Goal: Information Seeking & Learning: Learn about a topic

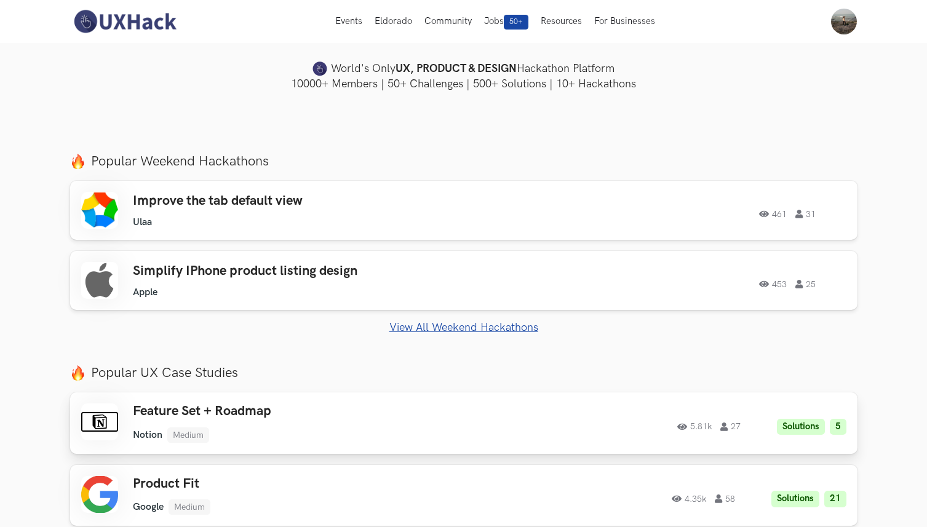
scroll to position [333, 0]
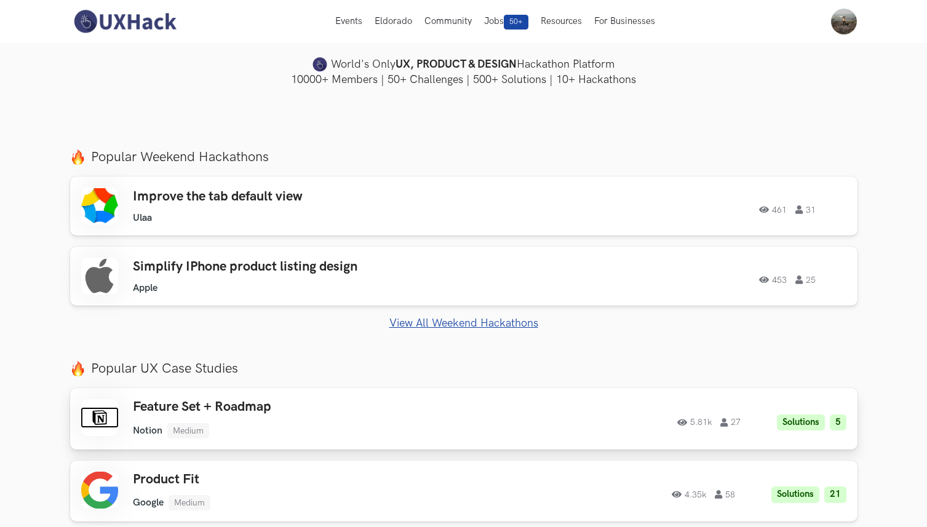
click at [254, 408] on h3 "Feature Set + Roadmap" at bounding box center [307, 407] width 349 height 16
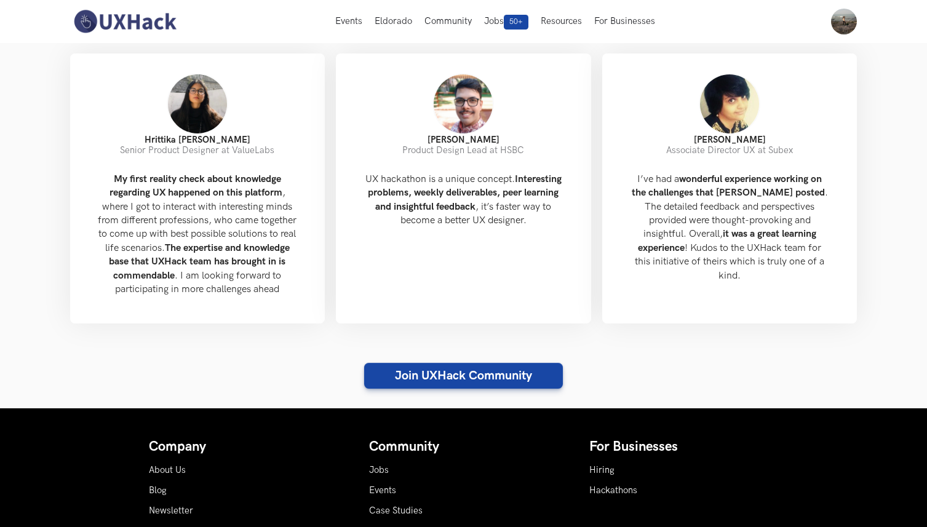
scroll to position [1149, 0]
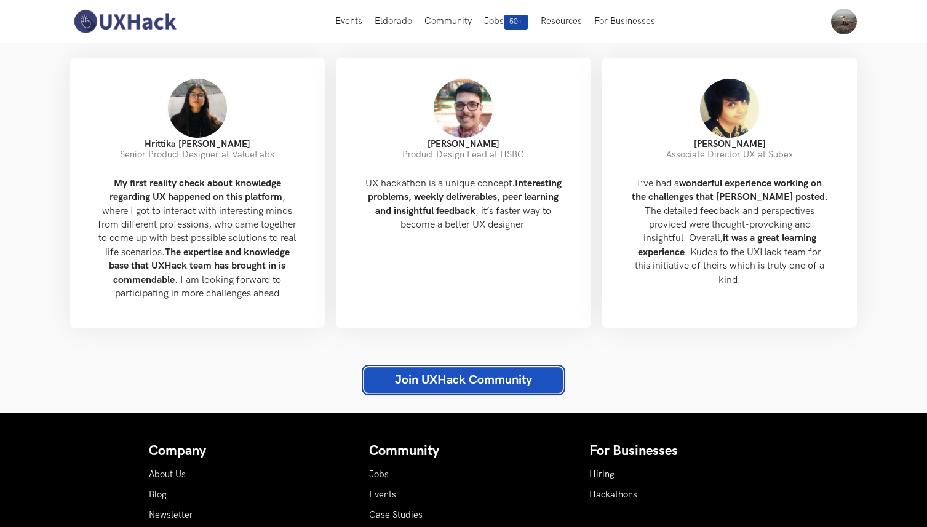
click at [438, 392] on link "Join UXHack Community" at bounding box center [463, 380] width 199 height 26
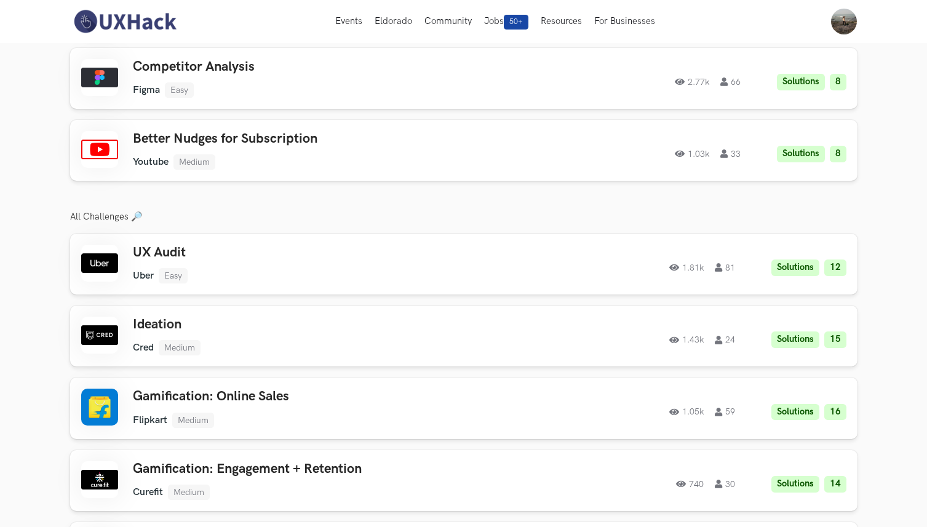
scroll to position [1660, 0]
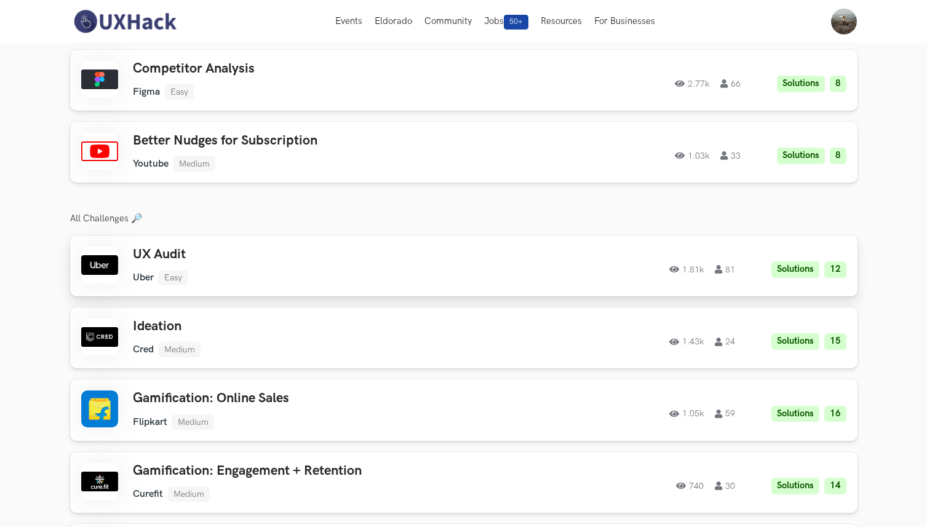
click at [274, 270] on ul "Uber Easy" at bounding box center [307, 277] width 349 height 15
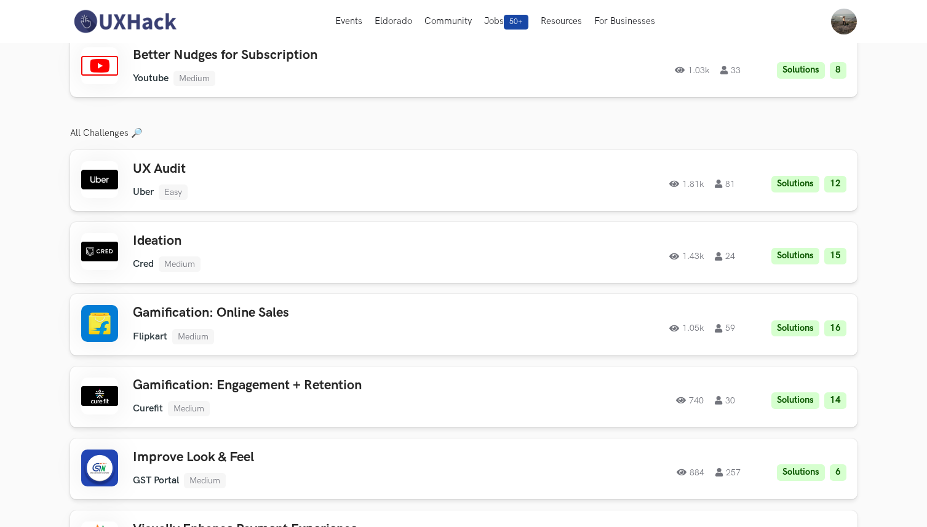
scroll to position [1762, 0]
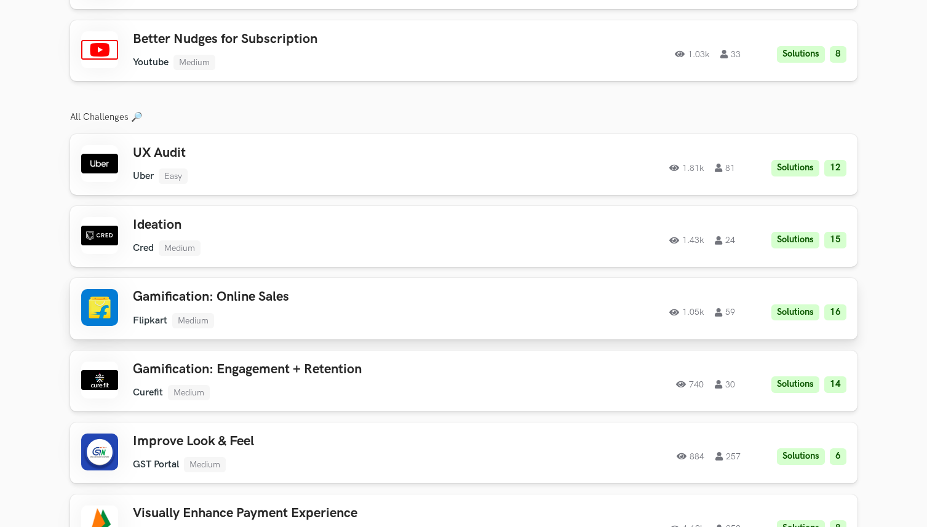
click at [282, 289] on h3 "Gamification: Online Sales" at bounding box center [307, 297] width 349 height 16
click at [367, 224] on div "Ideation Cred Medium Cred Medium Solutions 15 1.43k 24" at bounding box center [307, 236] width 349 height 39
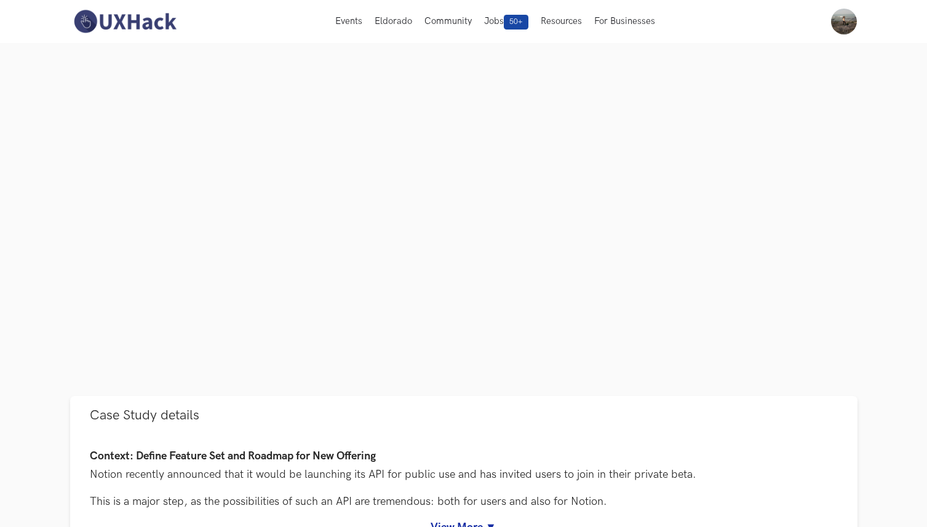
scroll to position [0, 0]
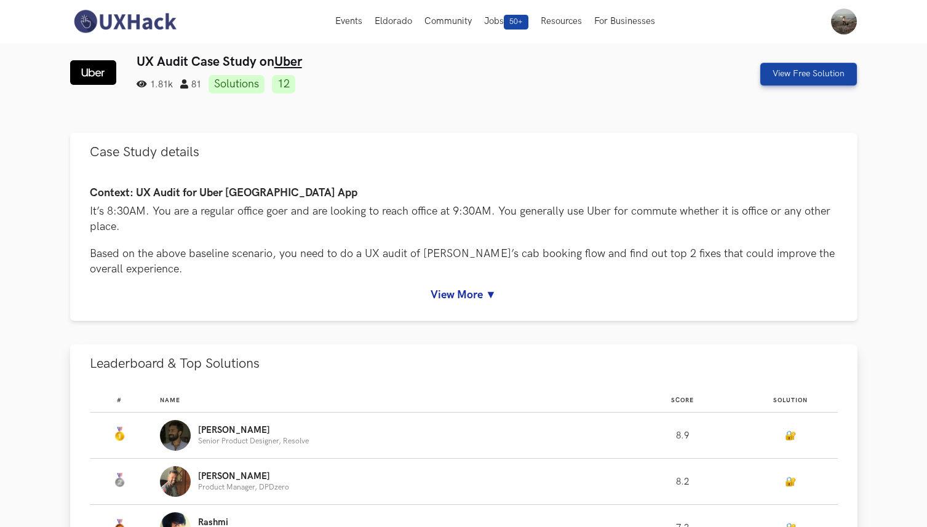
click at [791, 436] on link "🔐" at bounding box center [790, 435] width 11 height 10
click at [467, 296] on link "View More ▼" at bounding box center [464, 294] width 748 height 13
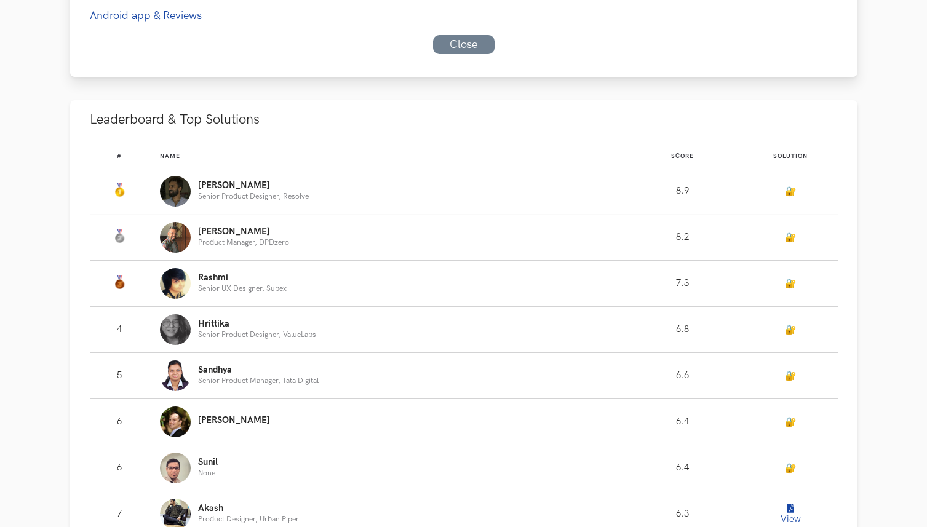
scroll to position [839, 0]
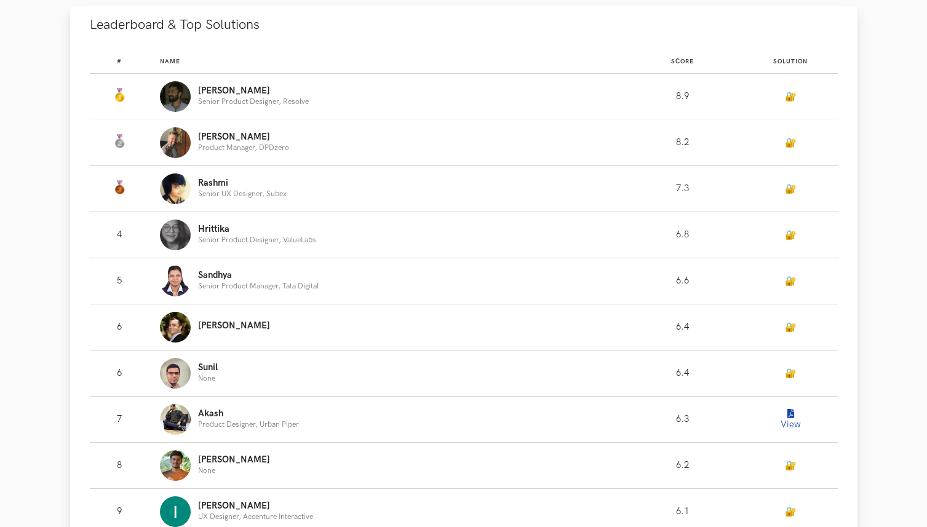
click at [793, 416] on icon "Leaderboard" at bounding box center [790, 414] width 7 height 9
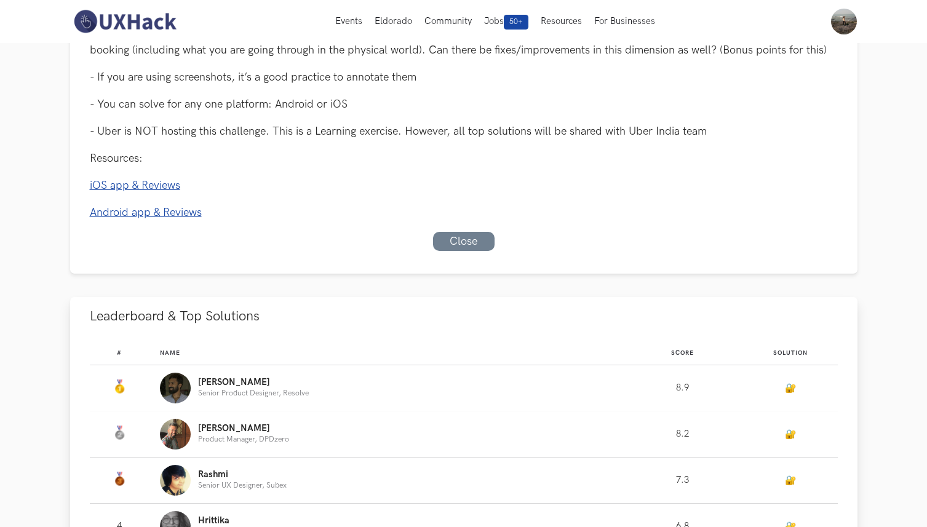
scroll to position [493, 0]
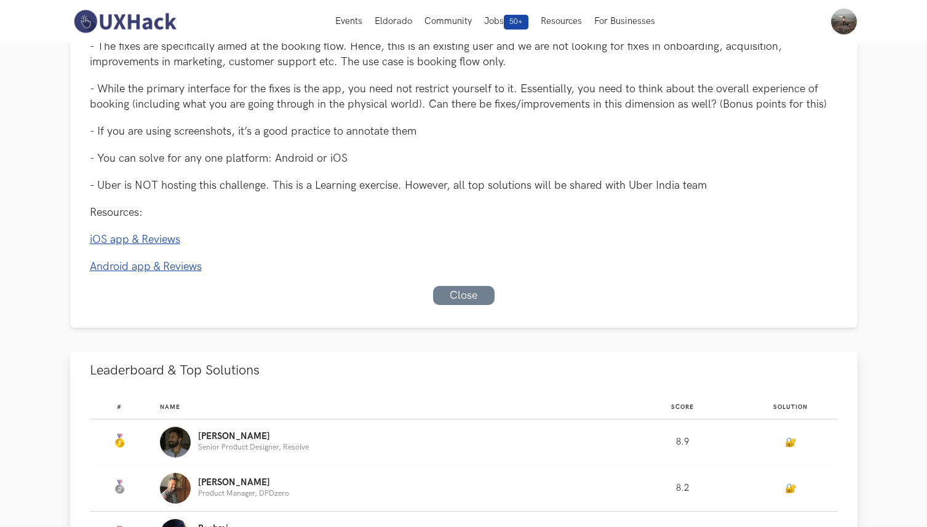
click at [181, 438] on img "Leaderboard" at bounding box center [175, 442] width 31 height 31
click at [204, 434] on p "Tony" at bounding box center [253, 437] width 111 height 10
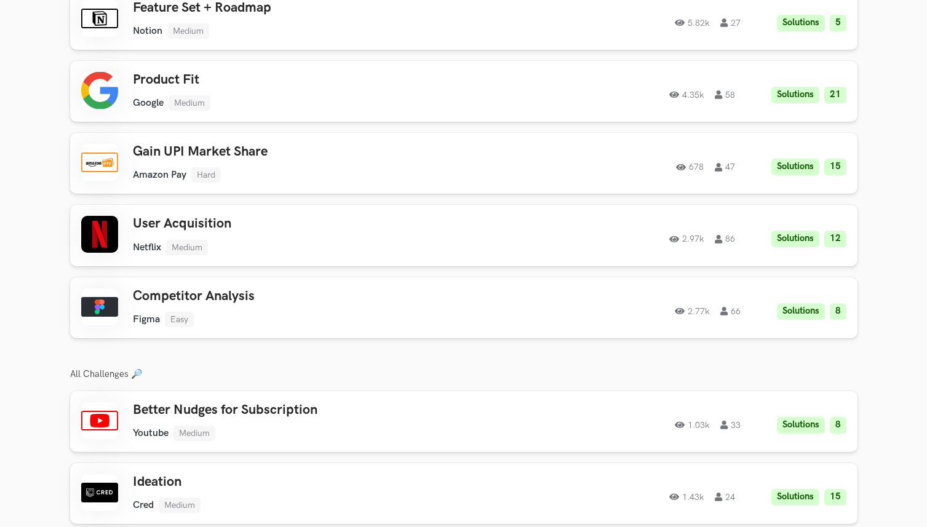
scroll to position [2291, 0]
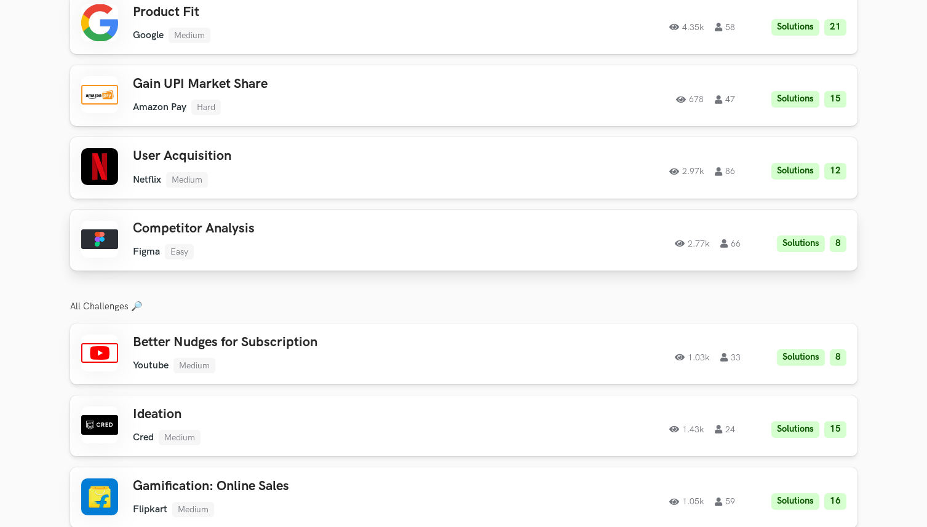
click at [289, 223] on h3 "Competitor Analysis" at bounding box center [307, 229] width 349 height 16
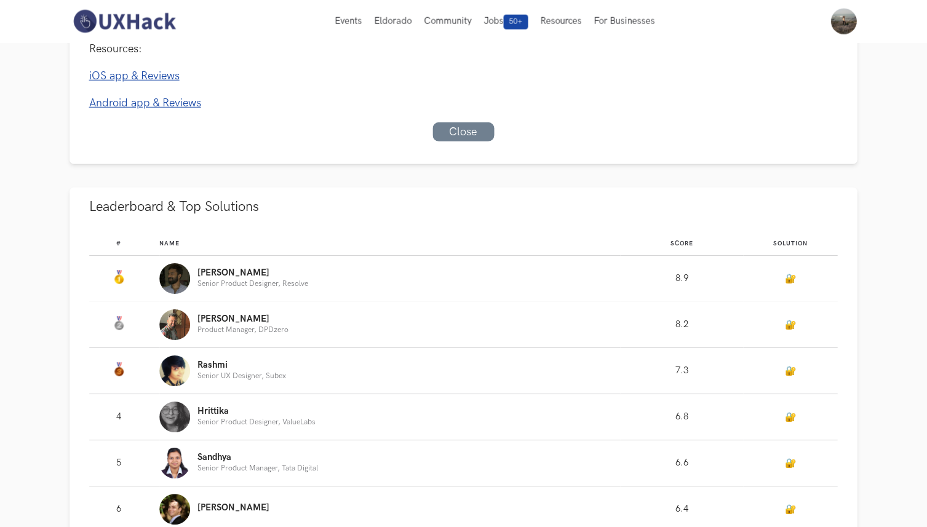
scroll to position [657, 0]
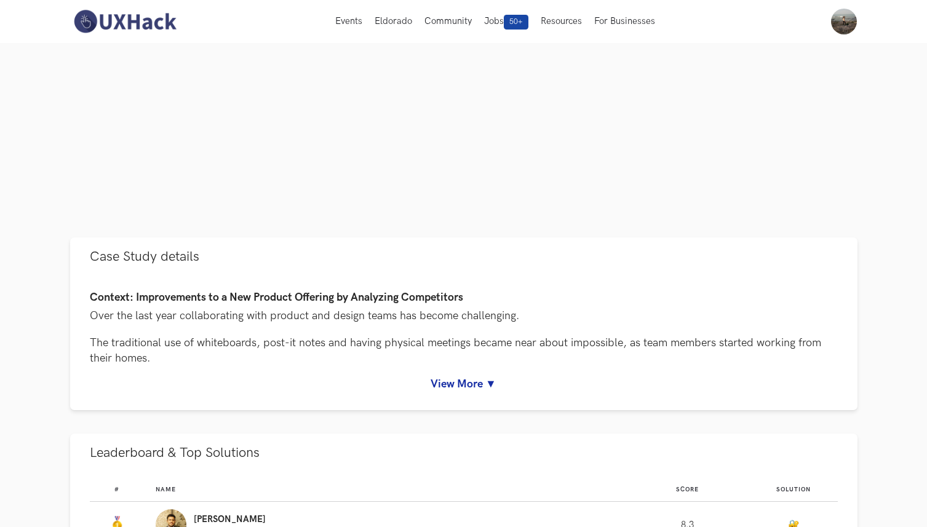
scroll to position [316, 0]
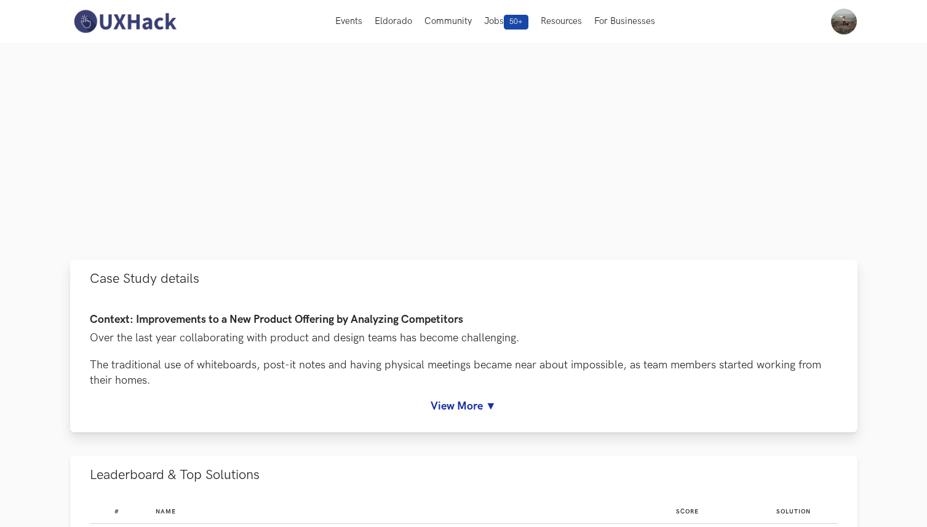
click at [461, 408] on link "View More ▼" at bounding box center [464, 406] width 748 height 13
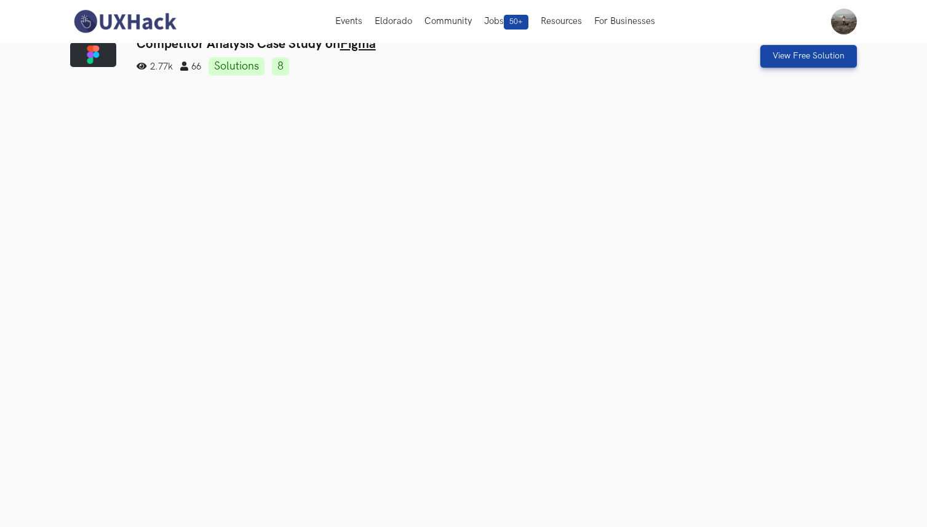
scroll to position [0, 0]
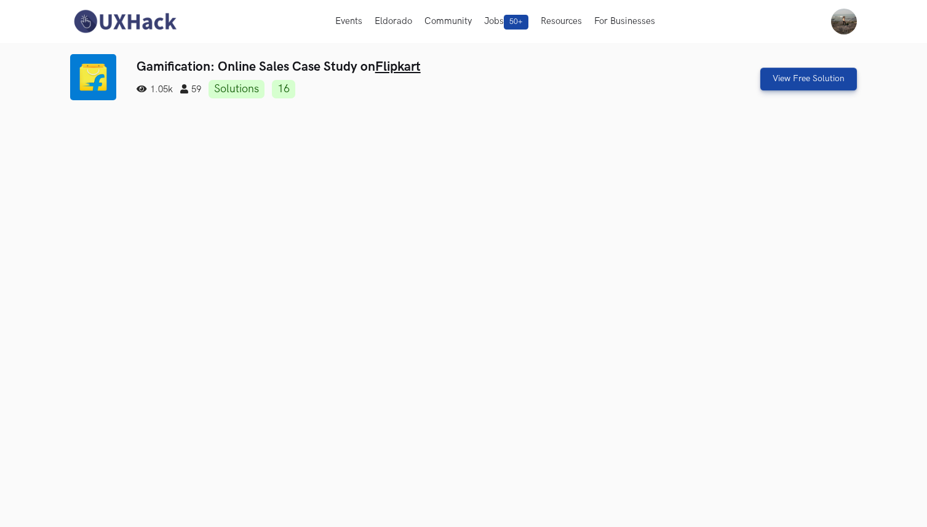
click at [295, 92] on link "16" at bounding box center [283, 89] width 23 height 18
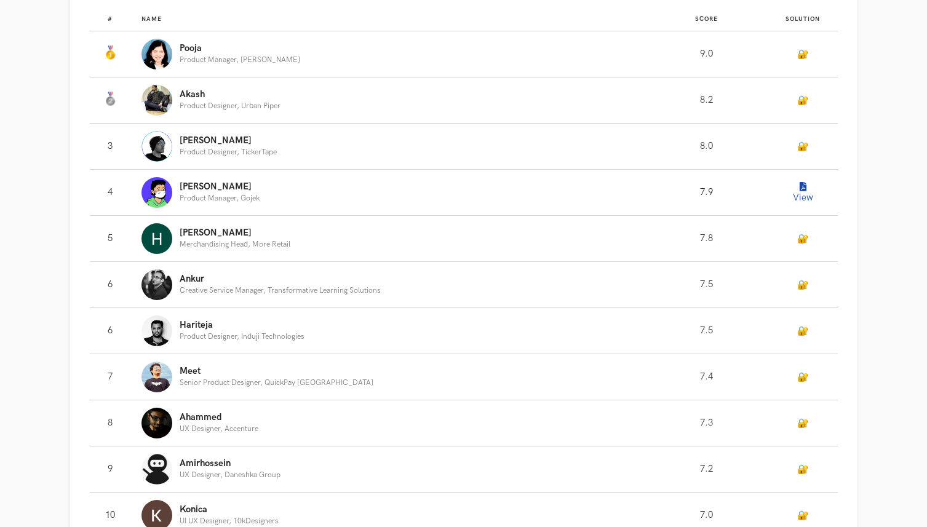
scroll to position [824, 0]
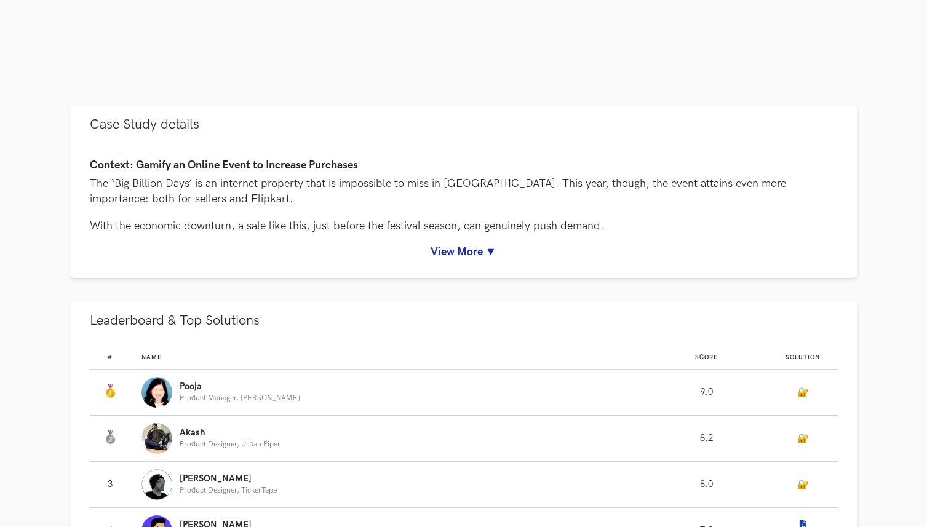
scroll to position [477, 0]
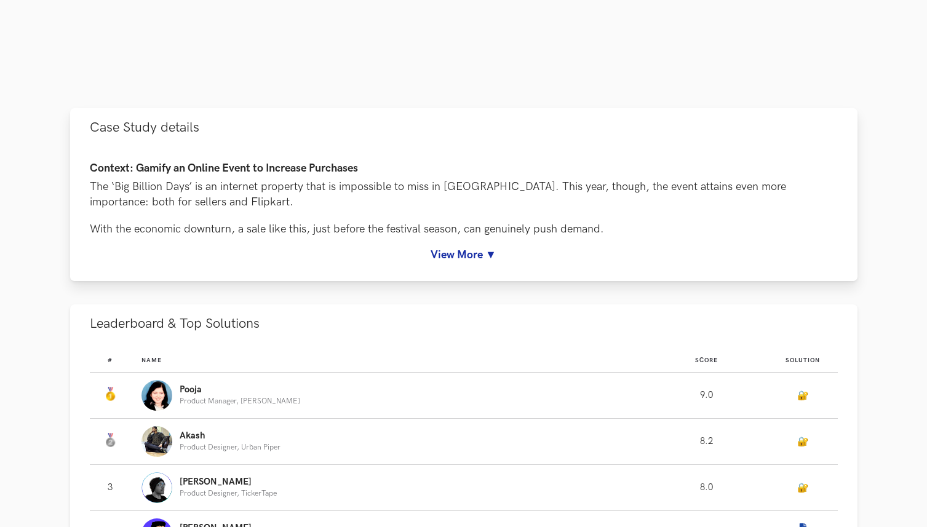
click at [440, 258] on link "View More ▼" at bounding box center [464, 254] width 748 height 13
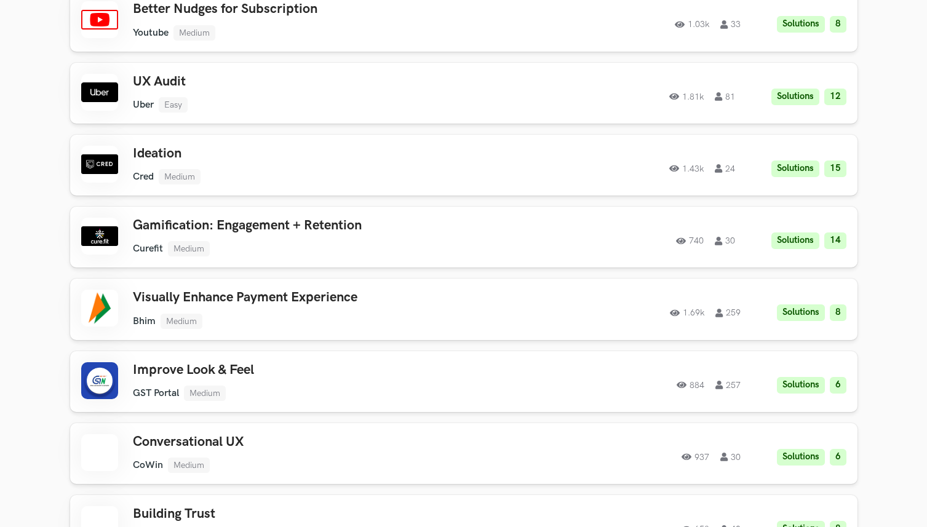
scroll to position [3103, 0]
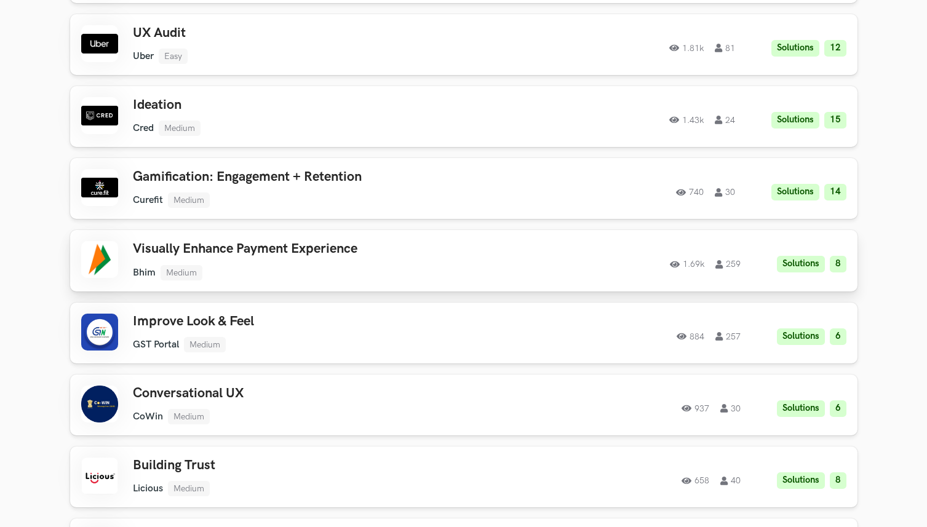
click at [346, 241] on h3 "Visually Enhance Payment Experience" at bounding box center [307, 249] width 349 height 16
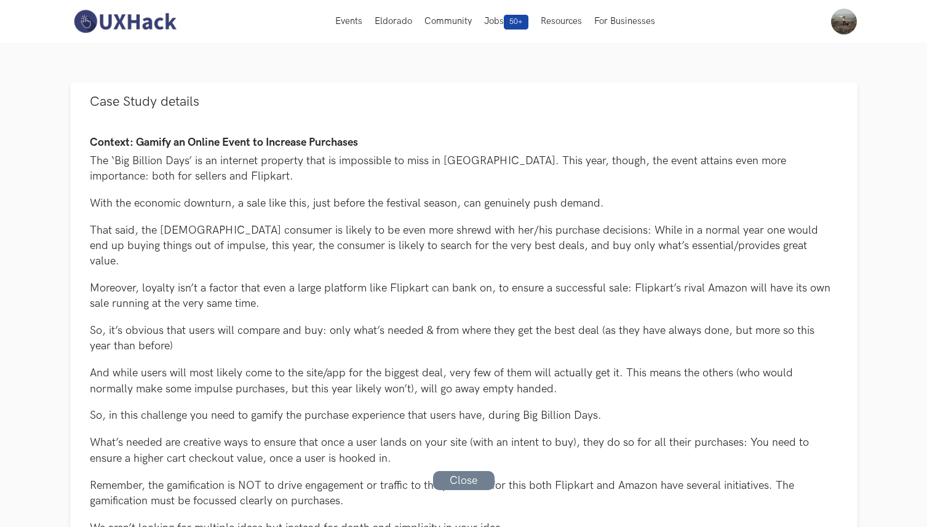
scroll to position [410, 0]
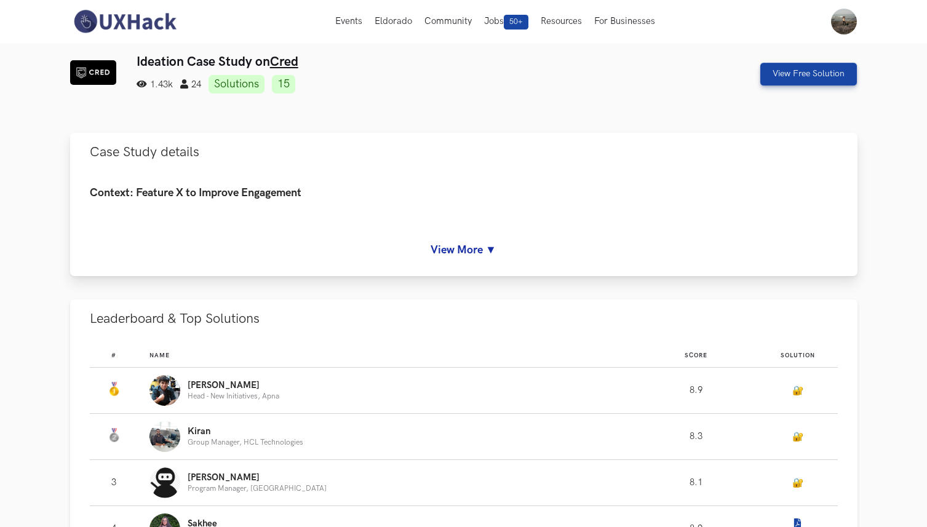
click at [491, 251] on link "View More ▼" at bounding box center [464, 250] width 748 height 13
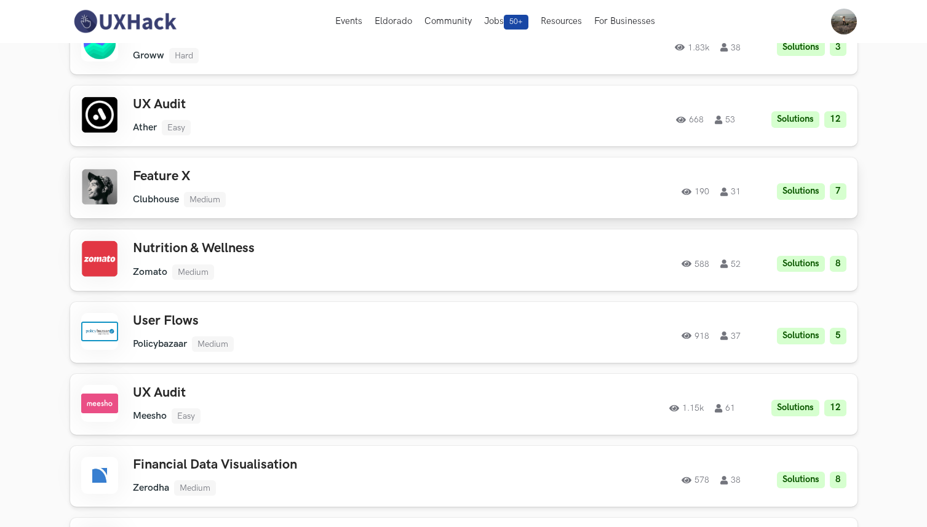
scroll to position [2949, 0]
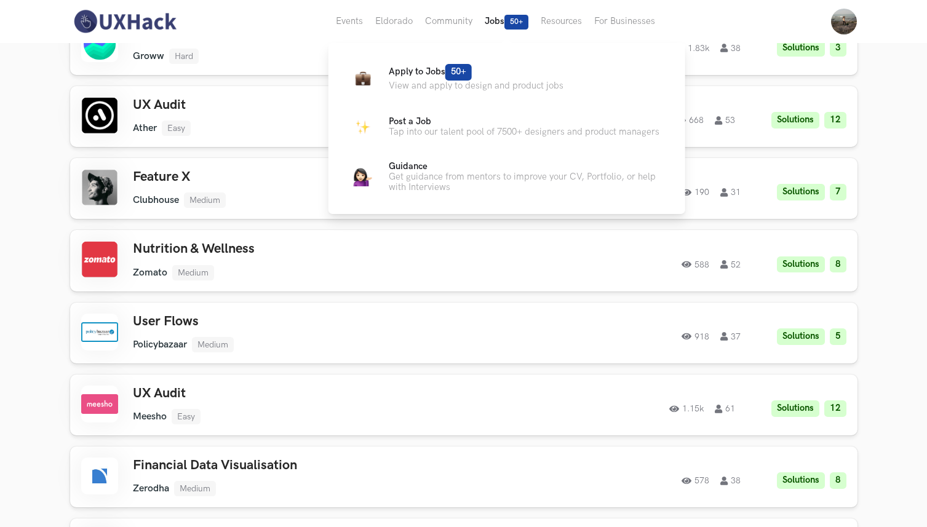
click at [505, 25] on span "50+" at bounding box center [516, 22] width 24 height 15
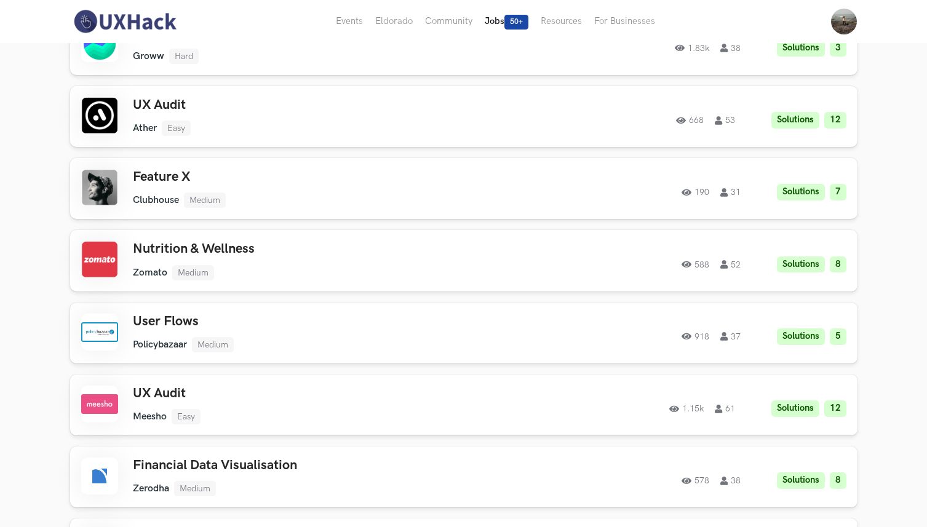
click at [495, 23] on button "Jobs 50+" at bounding box center [506, 21] width 56 height 43
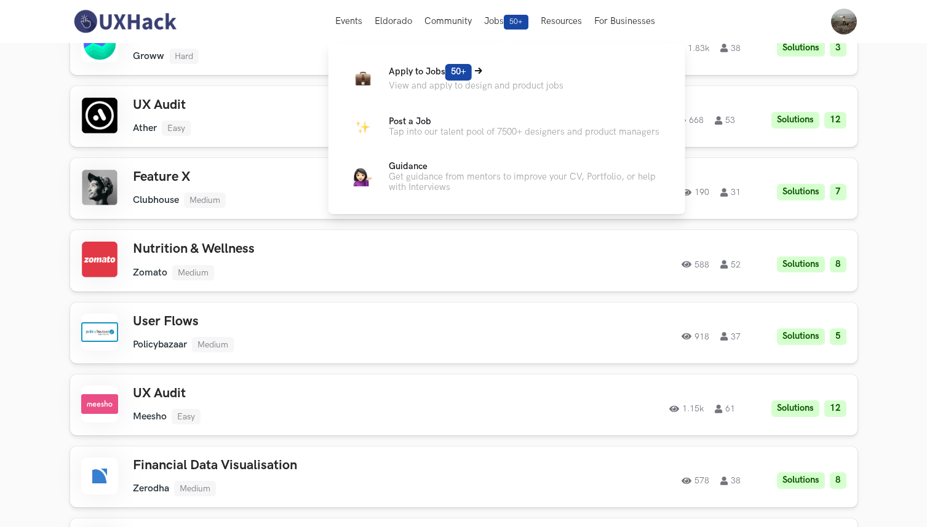
click at [421, 75] on span "Apply to Jobs 50+" at bounding box center [430, 71] width 83 height 10
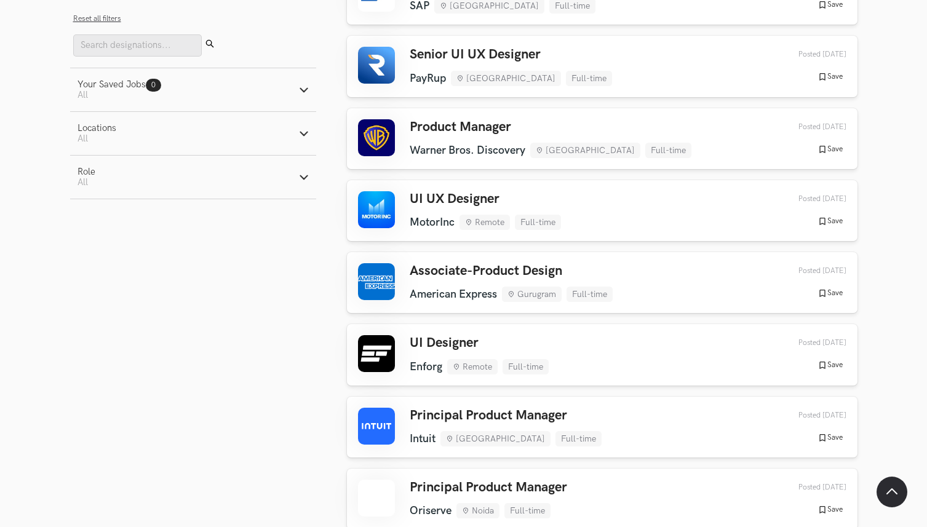
scroll to position [3087, 0]
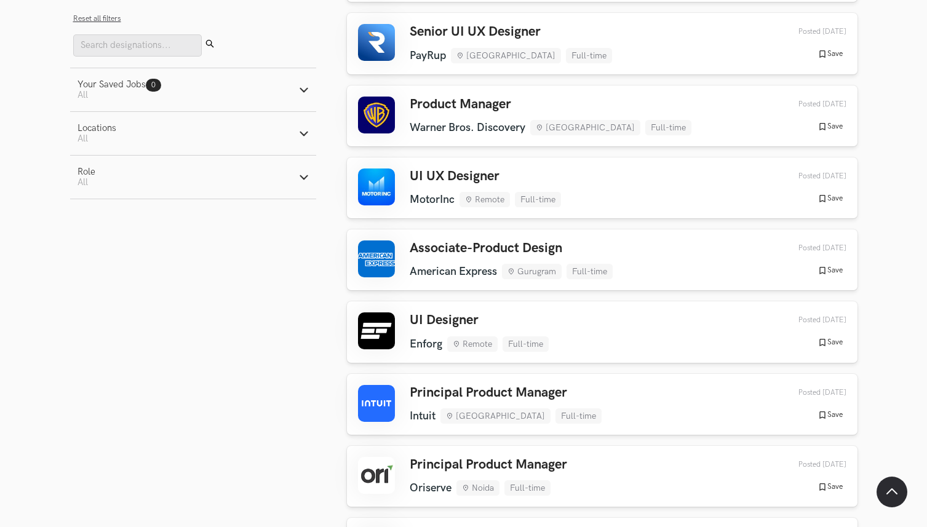
click at [197, 186] on button "Role Active filters: All" at bounding box center [193, 177] width 246 height 43
click at [105, 245] on label "Design" at bounding box center [100, 241] width 46 height 13
click at [89, 245] on input "Design" at bounding box center [83, 242] width 12 height 12
radio input "true"
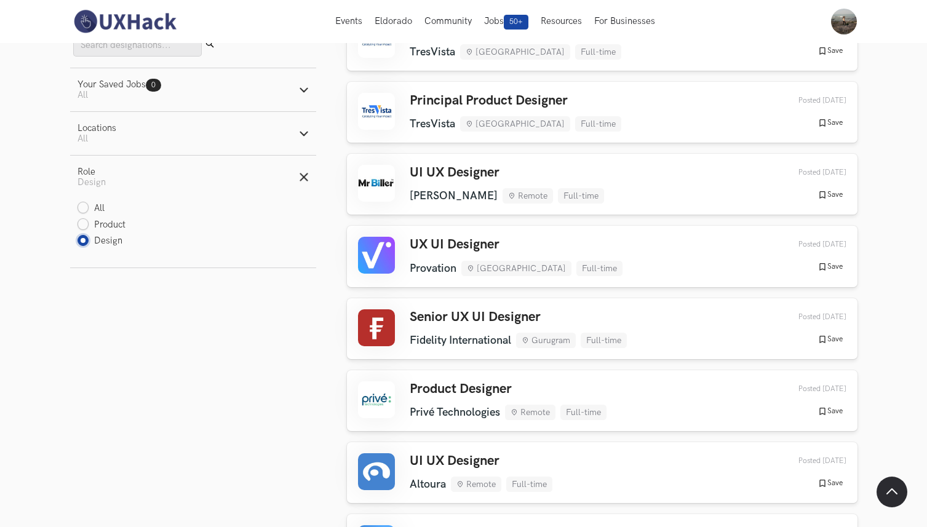
scroll to position [0, 0]
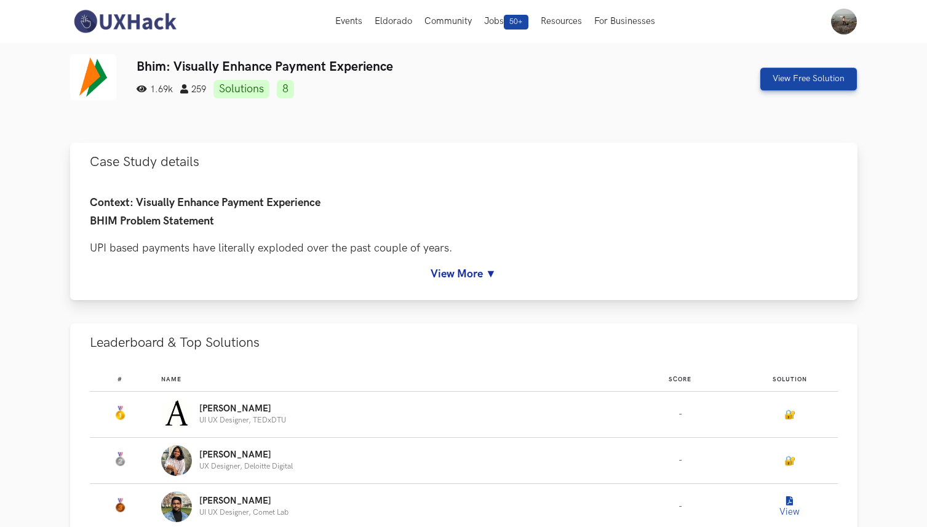
click at [459, 274] on link "View More ▼" at bounding box center [464, 274] width 748 height 13
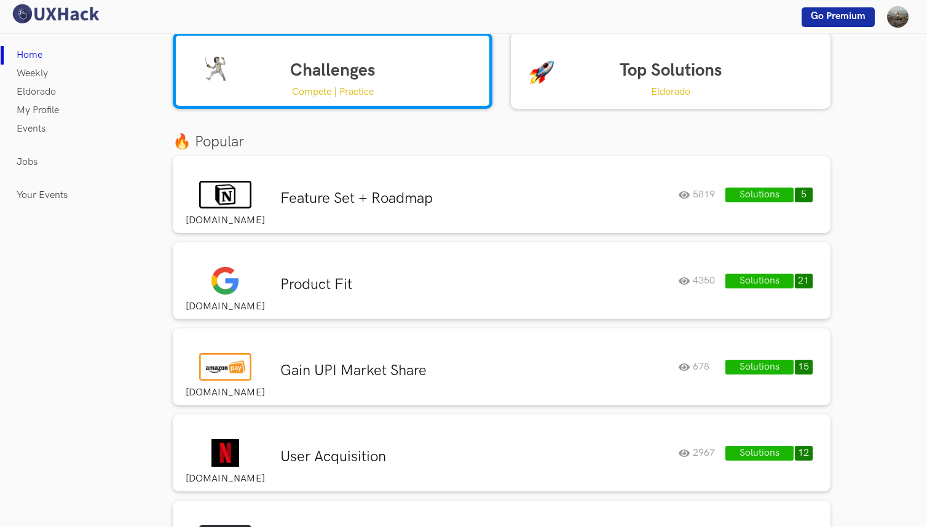
scroll to position [20, 0]
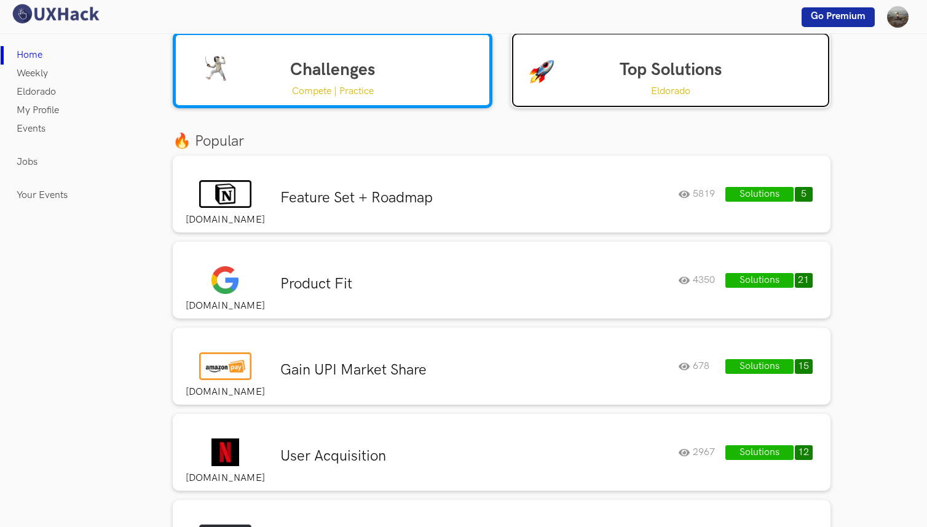
click at [611, 73] on link "Top Solutions Eldorado" at bounding box center [671, 70] width 320 height 76
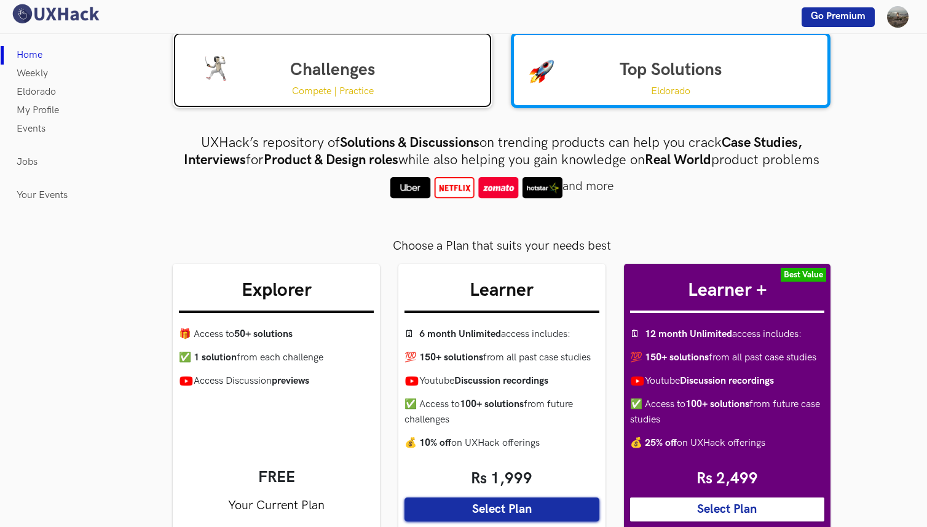
click at [458, 66] on link "Challenges Compete | Practice" at bounding box center [333, 70] width 320 height 76
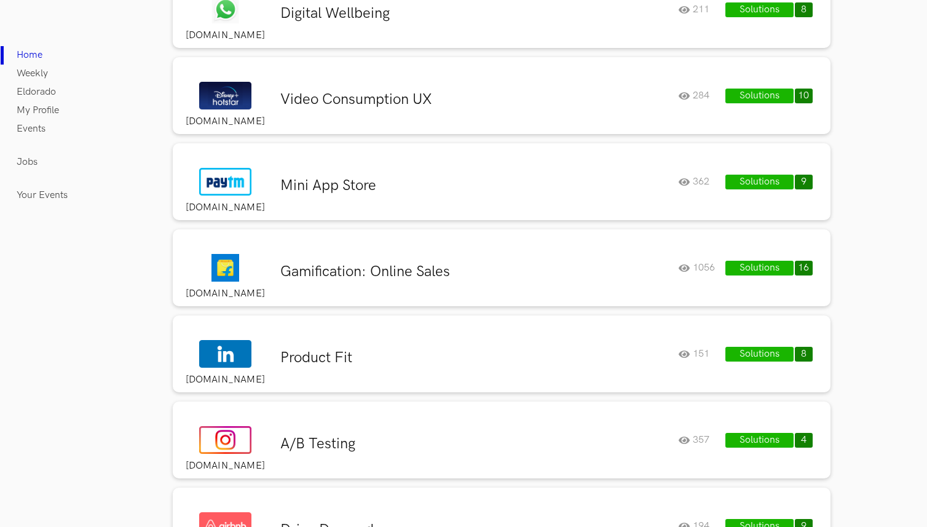
scroll to position [2582, 0]
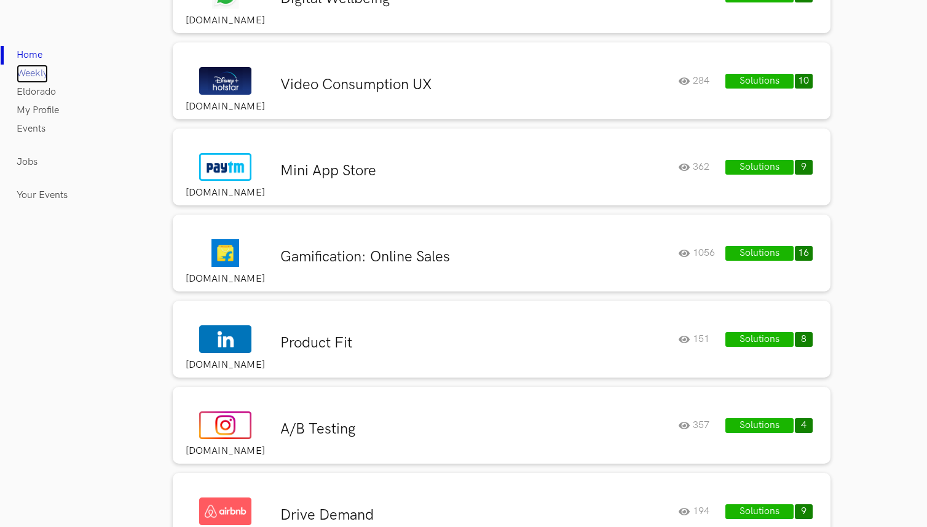
click at [27, 71] on link "Weekly" at bounding box center [32, 74] width 31 height 18
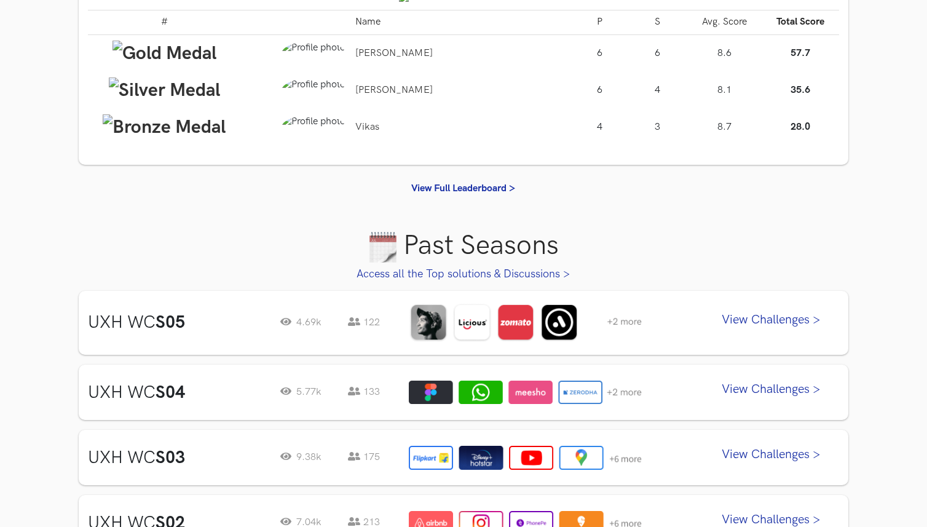
scroll to position [358, 0]
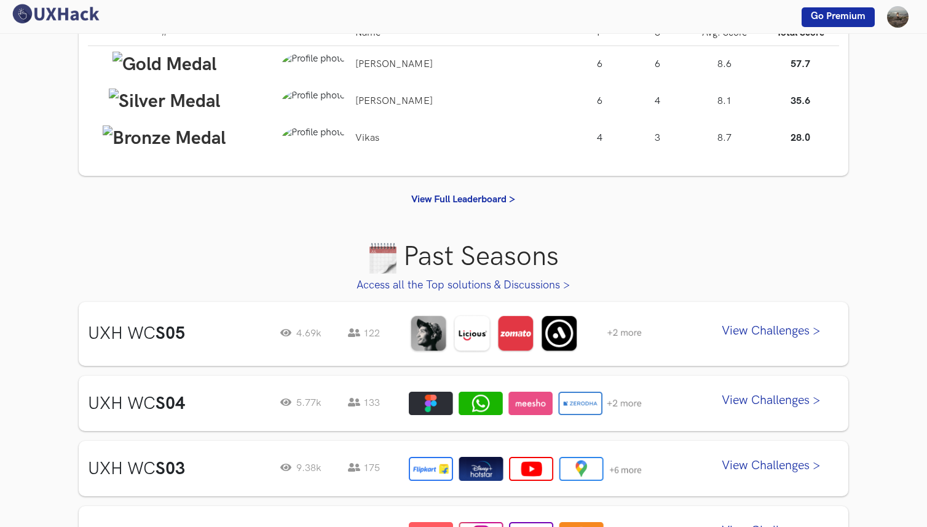
click at [748, 331] on link "View Challenges >" at bounding box center [771, 334] width 135 height 31
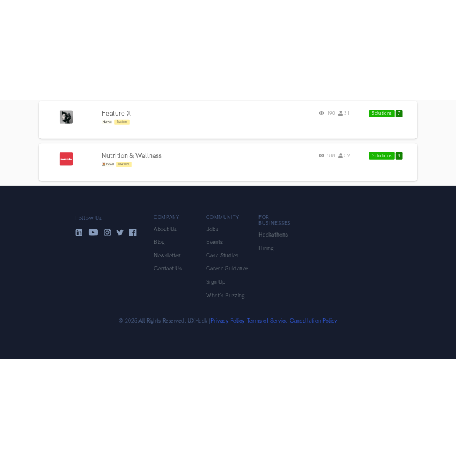
scroll to position [723, 0]
